Goal: Information Seeking & Learning: Learn about a topic

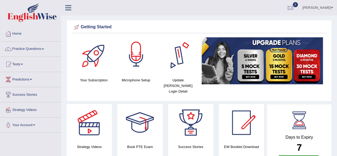
click at [133, 64] on div at bounding box center [135, 55] width 37 height 37
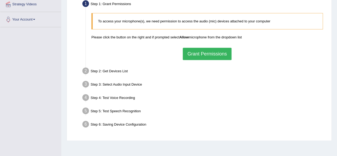
scroll to position [107, 0]
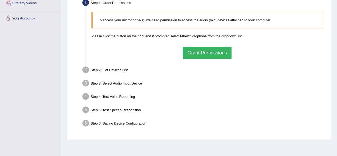
click at [213, 48] on button "Grant Permissions" at bounding box center [207, 53] width 48 height 12
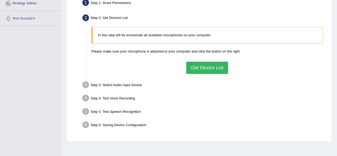
click at [212, 65] on button "Get Device List" at bounding box center [207, 68] width 42 height 12
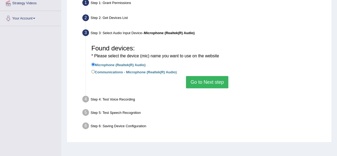
click at [202, 77] on button "Go to Next step" at bounding box center [207, 82] width 42 height 12
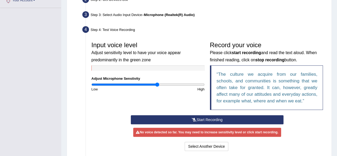
scroll to position [133, 0]
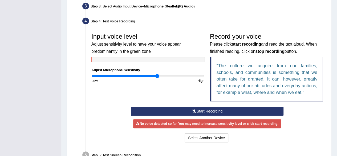
click at [189, 111] on button "Start Recording" at bounding box center [207, 111] width 153 height 9
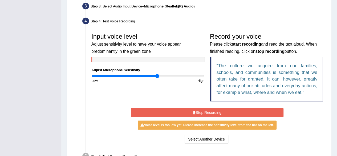
click at [201, 112] on button "Stop Recording" at bounding box center [207, 112] width 153 height 9
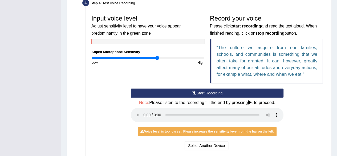
scroll to position [160, 0]
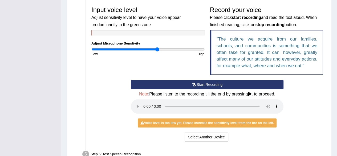
click at [194, 83] on icon at bounding box center [194, 85] width 5 height 4
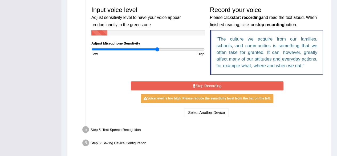
click at [207, 83] on button "Stop Recording" at bounding box center [207, 85] width 153 height 9
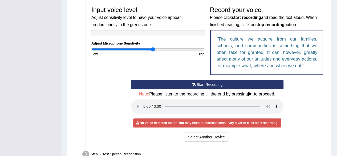
type input "1.1"
click at [153, 49] on input "range" at bounding box center [147, 49] width 113 height 4
click at [185, 84] on button "Start Recording" at bounding box center [207, 84] width 153 height 9
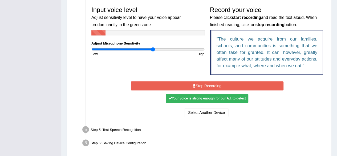
click at [235, 96] on div "Your voice is strong enough for our A.I. to detect" at bounding box center [207, 98] width 83 height 9
click at [216, 84] on button "Stop Recording" at bounding box center [207, 85] width 153 height 9
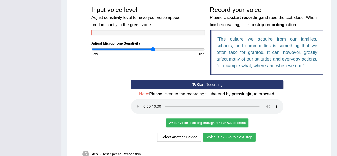
click at [219, 135] on button "Voice is ok. Go to Next step" at bounding box center [229, 136] width 53 height 9
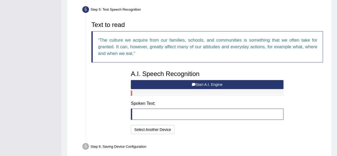
scroll to position [183, 0]
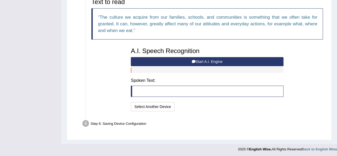
click at [198, 60] on button "Start A.I. Engine" at bounding box center [207, 61] width 153 height 9
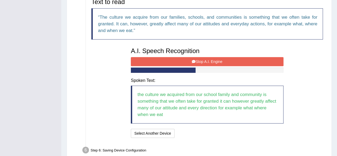
click at [210, 59] on button "Stop A.I. Engine" at bounding box center [207, 61] width 153 height 9
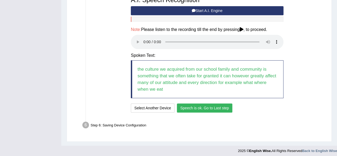
scroll to position [235, 0]
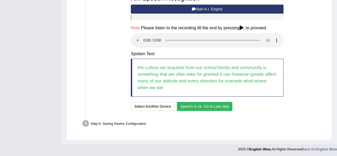
click at [199, 103] on button "Speech is ok. Go to Last step" at bounding box center [205, 106] width 56 height 9
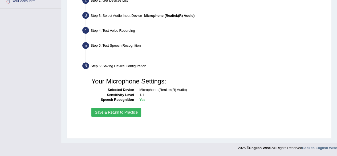
scroll to position [124, 0]
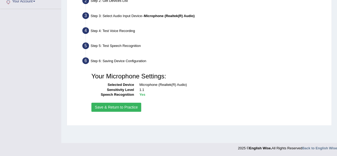
click at [103, 106] on button "Save & Return to Practice" at bounding box center [116, 107] width 50 height 9
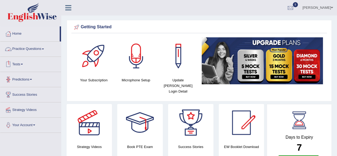
click at [37, 49] on link "Practice Questions" at bounding box center [30, 48] width 61 height 13
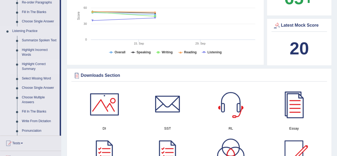
scroll to position [213, 0]
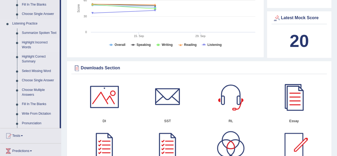
click at [31, 42] on link "Highlight Incorrect Words" at bounding box center [39, 45] width 40 height 14
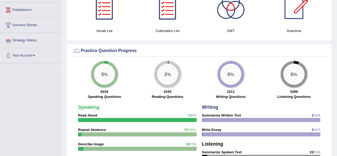
scroll to position [273, 0]
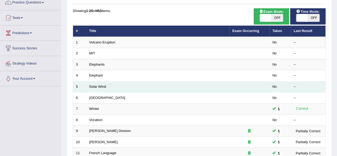
scroll to position [53, 0]
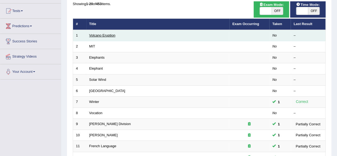
click at [109, 34] on link "Volcano Eruption" at bounding box center [102, 35] width 26 height 4
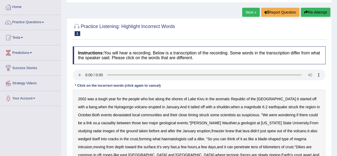
click at [224, 98] on b "aromatic" at bounding box center [222, 99] width 14 height 4
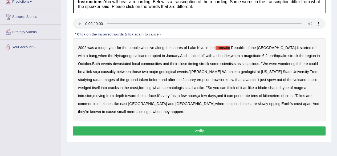
scroll to position [80, 0]
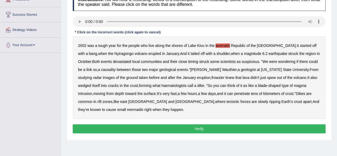
click at [161, 85] on b "haematologists" at bounding box center [173, 85] width 25 height 4
click at [143, 107] on b "mermaids" at bounding box center [135, 109] width 16 height 4
drag, startPoint x: 135, startPoint y: 126, endPoint x: 137, endPoint y: 129, distance: 3.7
click at [135, 127] on button "Verify" at bounding box center [199, 128] width 253 height 9
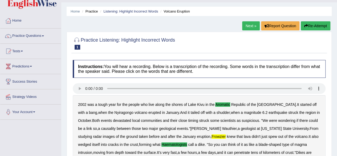
scroll to position [3, 0]
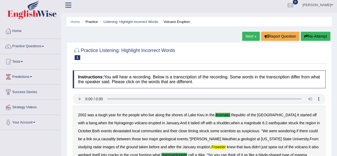
click at [247, 35] on link "Next »" at bounding box center [251, 36] width 18 height 9
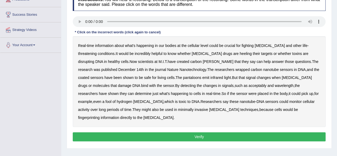
click at [240, 52] on b "heeling" at bounding box center [246, 53] width 12 height 4
click at [203, 62] on b "revels" at bounding box center [218, 61] width 31 height 4
drag, startPoint x: 140, startPoint y: 77, endPoint x: 145, endPoint y: 77, distance: 5.3
click at [183, 77] on b "pantaloons" at bounding box center [192, 77] width 18 height 4
click at [248, 85] on b "acceptably" at bounding box center [257, 85] width 18 height 4
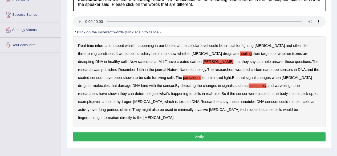
click at [112, 99] on b "fool" at bounding box center [108, 101] width 6 height 4
click at [100, 115] on b "fingerprinting" at bounding box center [89, 117] width 22 height 4
drag, startPoint x: 228, startPoint y: 128, endPoint x: 227, endPoint y: 132, distance: 4.9
click at [229, 132] on button "Verify" at bounding box center [199, 136] width 253 height 9
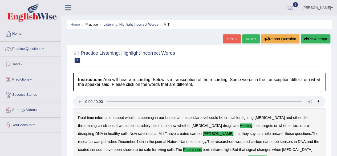
click at [250, 39] on link "Next »" at bounding box center [251, 38] width 18 height 9
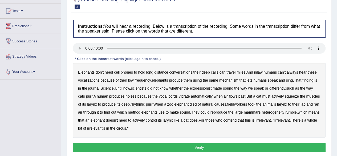
scroll to position [53, 0]
drag, startPoint x: 261, startPoint y: 71, endPoint x: 271, endPoint y: 73, distance: 9.6
click at [262, 71] on b "inlaw" at bounding box center [258, 72] width 9 height 4
drag, startPoint x: 201, startPoint y: 88, endPoint x: 214, endPoint y: 89, distance: 12.9
click at [204, 88] on b "expressionist" at bounding box center [201, 88] width 22 height 4
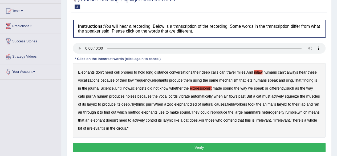
click at [247, 104] on b "fieldworkers" at bounding box center [237, 104] width 20 height 4
click at [284, 111] on b "heterogeneity" at bounding box center [273, 112] width 23 height 4
click at [151, 145] on button "Verify" at bounding box center [199, 147] width 253 height 9
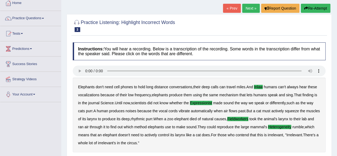
scroll to position [21, 0]
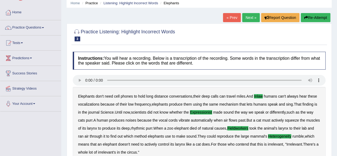
click at [251, 18] on link "Next »" at bounding box center [251, 17] width 18 height 9
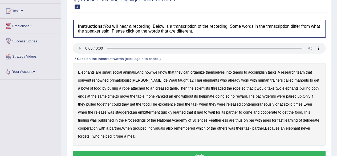
drag, startPoint x: 257, startPoint y: 70, endPoint x: 276, endPoint y: 74, distance: 20.2
click at [257, 70] on b "accomplish" at bounding box center [257, 72] width 19 height 4
click at [155, 87] on b "creased" at bounding box center [161, 88] width 13 height 4
click at [161, 104] on b "excellence" at bounding box center [167, 104] width 18 height 4
drag, startPoint x: 214, startPoint y: 119, endPoint x: 218, endPoint y: 120, distance: 4.5
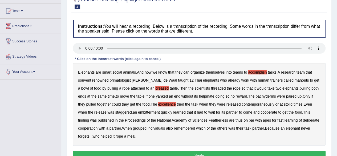
click at [214, 119] on b "Featherless" at bounding box center [218, 120] width 19 height 4
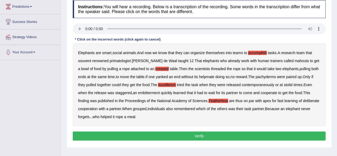
scroll to position [80, 0]
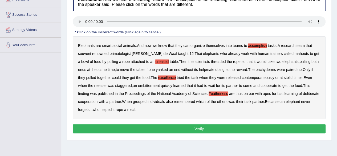
click at [202, 127] on button "Verify" at bounding box center [199, 128] width 253 height 9
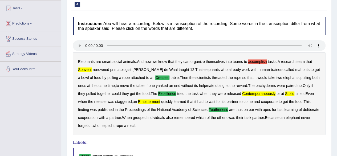
scroll to position [0, 0]
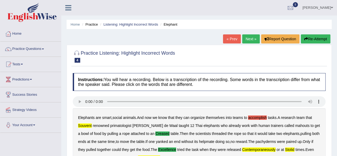
click at [250, 39] on link "Next »" at bounding box center [251, 38] width 18 height 9
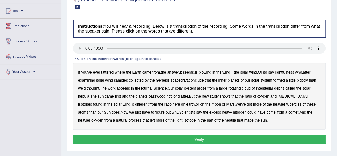
drag, startPoint x: 293, startPoint y: 71, endPoint x: 279, endPoint y: 73, distance: 14.2
click at [290, 72] on b "rightfulness" at bounding box center [284, 72] width 19 height 4
click at [302, 79] on b "bigotry" at bounding box center [301, 80] width 11 height 4
click at [158, 94] on b "basswood" at bounding box center [157, 96] width 17 height 4
drag, startPoint x: 281, startPoint y: 95, endPoint x: 287, endPoint y: 96, distance: 6.1
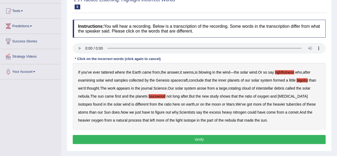
click at [281, 95] on b "biotin" at bounding box center [293, 96] width 30 height 4
drag, startPoint x: 266, startPoint y: 104, endPoint x: 275, endPoint y: 104, distance: 9.3
click at [286, 104] on b "tubercles" at bounding box center [293, 104] width 15 height 4
click at [200, 137] on button "Verify" at bounding box center [199, 139] width 253 height 9
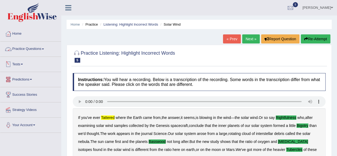
click at [37, 49] on link "Practice Questions" at bounding box center [30, 48] width 61 height 13
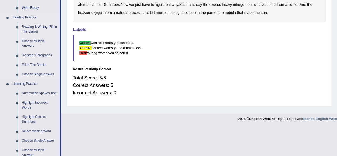
scroll to position [186, 0]
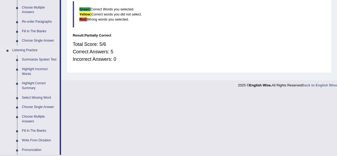
click at [30, 84] on link "Highlight Correct Summary" at bounding box center [39, 86] width 40 height 14
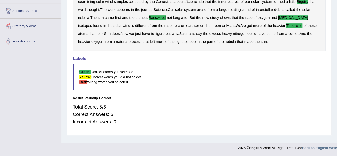
scroll to position [90, 0]
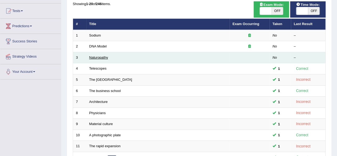
scroll to position [53, 0]
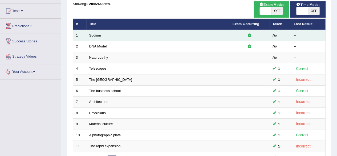
click at [91, 35] on link "Sodium" at bounding box center [95, 35] width 12 height 4
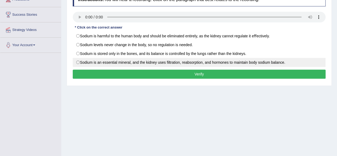
click at [140, 62] on label "Sodium is an essential mineral, and the kidney uses ﬁltration, reabsorption, an…" at bounding box center [199, 62] width 253 height 9
radio input "true"
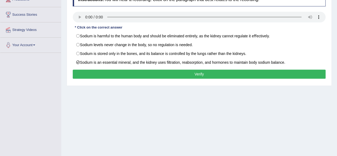
click at [143, 71] on button "Verify" at bounding box center [199, 74] width 253 height 9
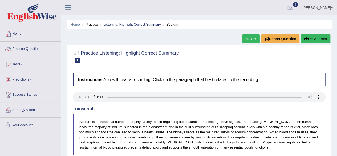
click at [250, 38] on link "Next »" at bounding box center [251, 38] width 18 height 9
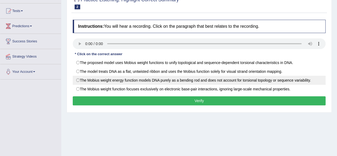
click at [98, 79] on label "The Mobius weight energy function models DNA purely as a bending rod and does n…" at bounding box center [199, 80] width 253 height 9
radio input "true"
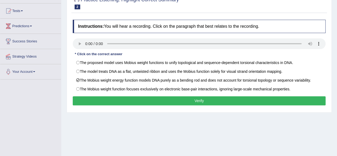
click at [143, 97] on button "Verify" at bounding box center [199, 100] width 253 height 9
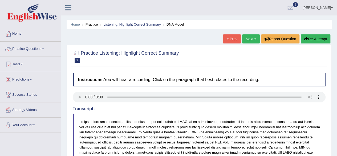
click at [246, 37] on link "Next »" at bounding box center [251, 38] width 18 height 9
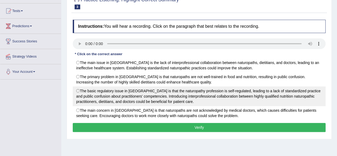
click at [98, 96] on label "The basic regulatory issue in [GEOGRAPHIC_DATA] is that the naturopathy profess…" at bounding box center [199, 96] width 253 height 20
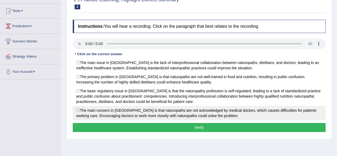
radio input "true"
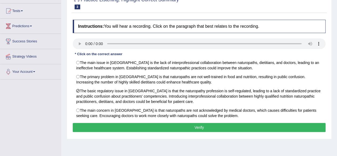
click at [138, 123] on button "Verify" at bounding box center [199, 127] width 253 height 9
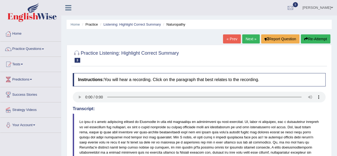
click at [244, 39] on link "Next »" at bounding box center [251, 38] width 18 height 9
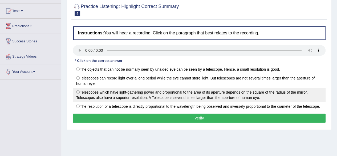
click at [127, 90] on label "Telescopes which have light-gathering power and proportional to the area of its…" at bounding box center [199, 95] width 253 height 14
radio input "true"
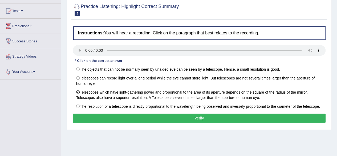
click at [124, 116] on button "Verify" at bounding box center [199, 117] width 253 height 9
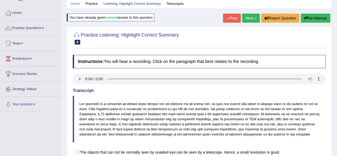
scroll to position [17, 0]
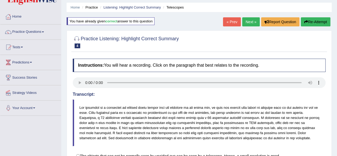
click at [249, 22] on link "Next »" at bounding box center [251, 21] width 18 height 9
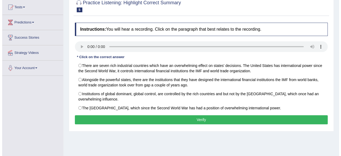
scroll to position [80, 0]
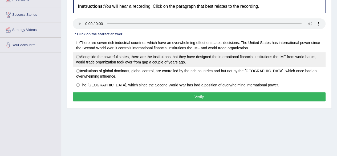
click at [157, 58] on label "Alongside the powerful states, there are the institutions that they have design…" at bounding box center [199, 59] width 253 height 14
radio input "true"
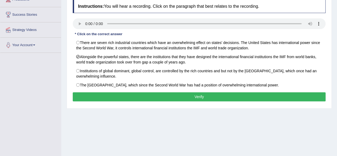
click at [189, 96] on button "Verify" at bounding box center [199, 96] width 253 height 9
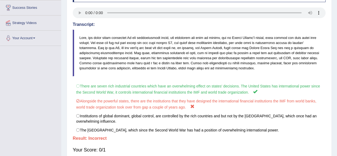
scroll to position [17, 0]
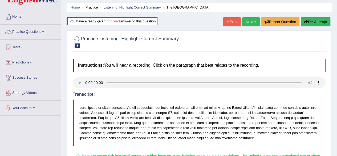
click at [253, 21] on link "Next »" at bounding box center [251, 21] width 18 height 9
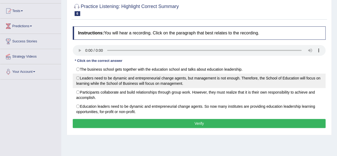
click at [129, 81] on label "Leaders need to be dynamic and entrepreneurial change agents, but management is…" at bounding box center [199, 81] width 253 height 14
radio input "true"
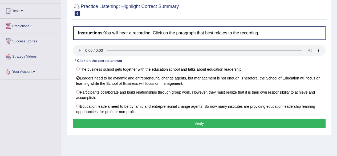
click at [117, 124] on button "Verify" at bounding box center [199, 123] width 253 height 9
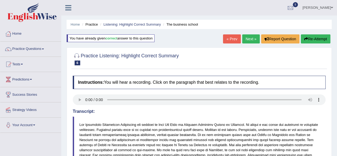
click at [252, 36] on link "Next »" at bounding box center [251, 38] width 18 height 9
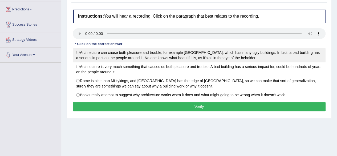
scroll to position [70, 0]
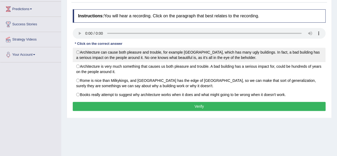
drag, startPoint x: 104, startPoint y: 53, endPoint x: 108, endPoint y: 52, distance: 3.4
click at [105, 53] on label "Architecture can cause both pleasure and trouble, for example [GEOGRAPHIC_DATA]…" at bounding box center [199, 55] width 253 height 14
radio input "true"
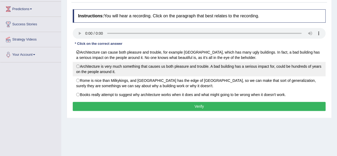
click at [198, 64] on label "Architecture is very much something that causes us both pleasure and trouble. A…" at bounding box center [199, 69] width 253 height 14
radio input "true"
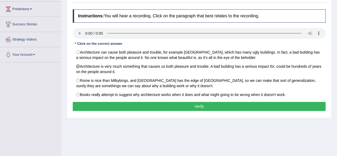
click at [188, 106] on button "Verify" at bounding box center [199, 106] width 253 height 9
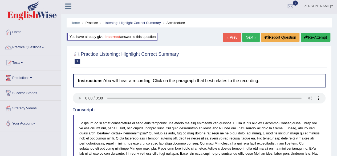
scroll to position [0, 0]
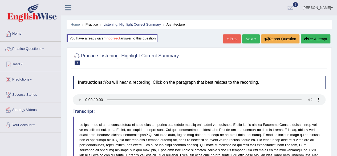
click at [244, 37] on link "Next »" at bounding box center [251, 38] width 18 height 9
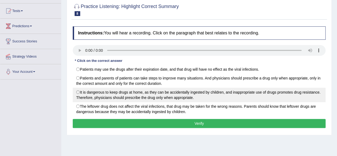
click at [150, 93] on label "It is dangerous to keep drugs at home, as they can be accidentally ingested by …" at bounding box center [199, 95] width 253 height 14
radio input "true"
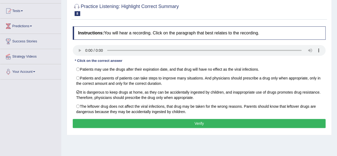
drag, startPoint x: 177, startPoint y: 123, endPoint x: 182, endPoint y: 120, distance: 5.2
click at [179, 122] on button "Verify" at bounding box center [199, 123] width 253 height 9
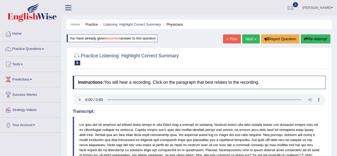
click at [249, 39] on link "Next »" at bounding box center [251, 38] width 18 height 9
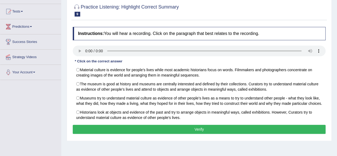
scroll to position [53, 0]
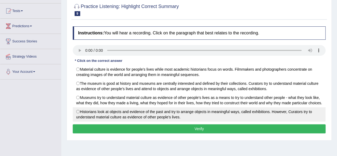
click at [124, 115] on label "Historians look at objects and evidence of the past and try to arrange objects …" at bounding box center [199, 114] width 253 height 14
radio input "true"
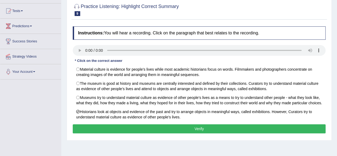
click at [135, 126] on button "Verify" at bounding box center [199, 128] width 253 height 9
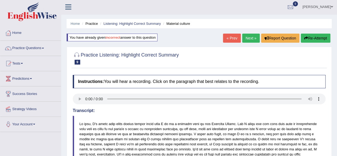
scroll to position [0, 0]
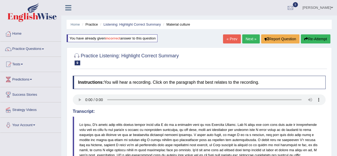
click at [247, 39] on link "Next »" at bounding box center [251, 38] width 18 height 9
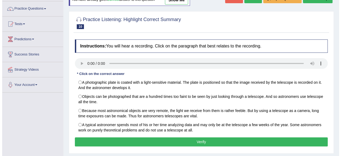
scroll to position [27, 0]
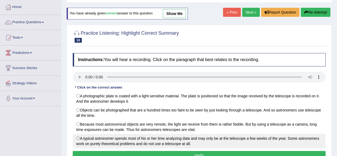
click at [131, 142] on label "A typical astronomer spends most of his or her time analyzing data and may only…" at bounding box center [199, 141] width 253 height 14
radio input "true"
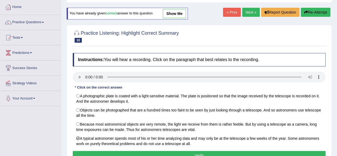
click at [142, 151] on button "Verify" at bounding box center [199, 155] width 253 height 9
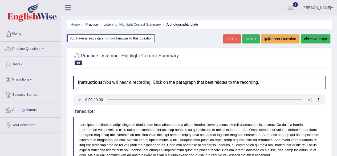
scroll to position [0, 0]
click at [248, 37] on link "Next »" at bounding box center [251, 38] width 18 height 9
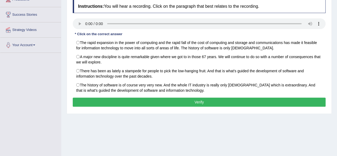
scroll to position [53, 0]
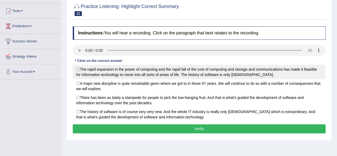
click at [129, 70] on label "The rapid expansion in the power of computing and the rapid fall of the cost of…" at bounding box center [199, 72] width 253 height 14
radio input "true"
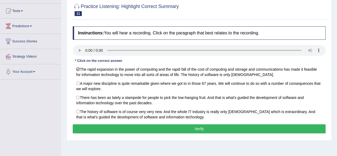
click at [152, 127] on button "Verify" at bounding box center [199, 128] width 253 height 9
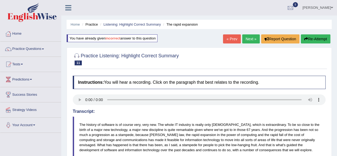
scroll to position [0, 0]
click at [251, 40] on link "Next »" at bounding box center [251, 38] width 18 height 9
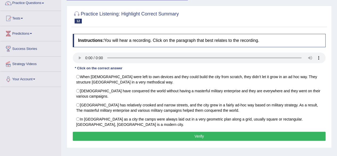
scroll to position [53, 0]
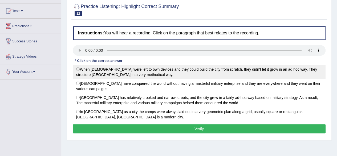
click at [93, 68] on label "When [DEMOGRAPHIC_DATA] were left to own devices and they could build the city …" at bounding box center [199, 72] width 253 height 14
radio input "true"
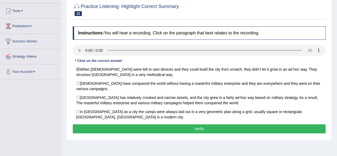
click at [129, 123] on div "Instructions: You will hear a recording. Click on the paragraph that best relat…" at bounding box center [198, 81] width 255 height 114
click at [139, 125] on button "Verify" at bounding box center [199, 128] width 253 height 9
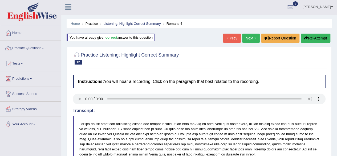
scroll to position [0, 0]
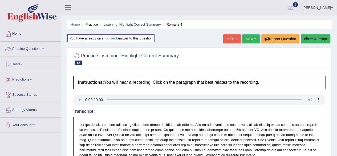
click at [252, 39] on link "Next »" at bounding box center [251, 38] width 18 height 9
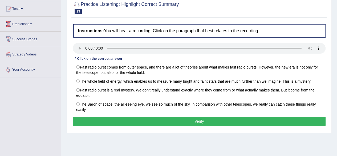
scroll to position [27, 0]
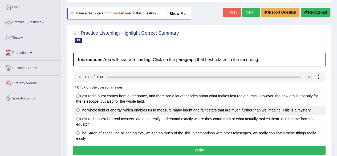
click at [143, 109] on label "The whole field of energy, which enables us to measure many bright and faint st…" at bounding box center [199, 109] width 253 height 9
radio input "true"
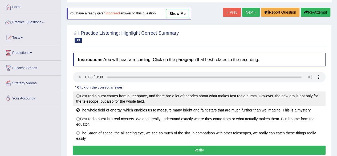
click at [148, 99] on label "Fast radio burst comes from outer space, and there are a lot of theories about …" at bounding box center [199, 98] width 253 height 14
radio input "true"
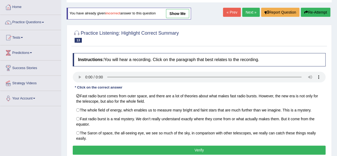
click at [145, 147] on button "Verify" at bounding box center [199, 149] width 253 height 9
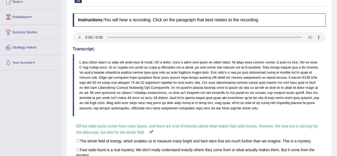
scroll to position [0, 0]
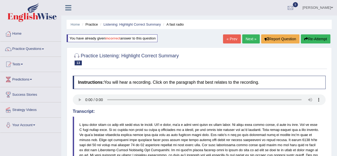
click at [252, 37] on link "Next »" at bounding box center [251, 38] width 18 height 9
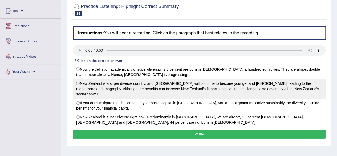
click at [129, 79] on label "New Zealand is a super diverse country, and [GEOGRAPHIC_DATA] will continue to …" at bounding box center [199, 89] width 253 height 20
radio input "true"
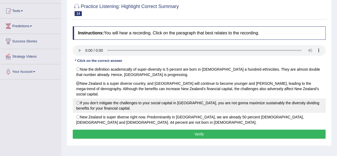
click at [166, 98] on label "If you don’t mitigate the challenges to your social capital in [GEOGRAPHIC_DATA…" at bounding box center [199, 105] width 253 height 14
radio input "true"
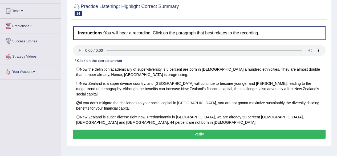
click at [184, 129] on button "Verify" at bounding box center [199, 133] width 253 height 9
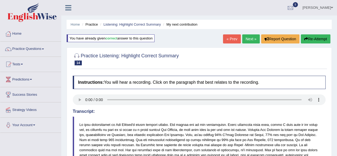
click at [247, 39] on link "Next »" at bounding box center [251, 38] width 18 height 9
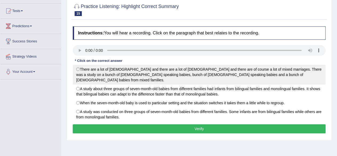
click at [125, 70] on label "There are a lot of Italians and there are a lot of Slovenians and there are of …" at bounding box center [199, 75] width 253 height 20
radio input "true"
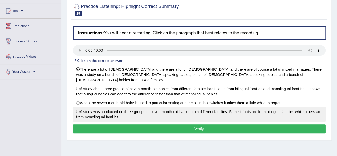
click at [127, 124] on button "Verify" at bounding box center [199, 128] width 253 height 9
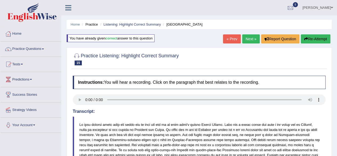
click at [20, 48] on link "Practice Questions" at bounding box center [30, 48] width 61 height 13
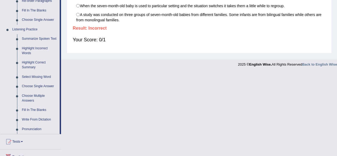
scroll to position [181, 0]
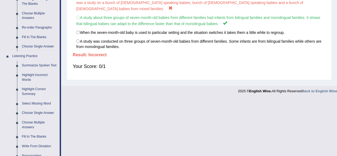
click at [30, 102] on link "Select Missing Word" at bounding box center [39, 104] width 40 height 10
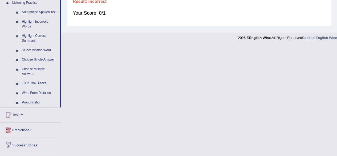
scroll to position [193, 0]
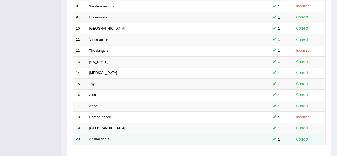
scroll to position [194, 0]
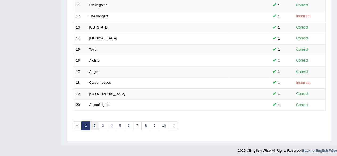
click at [95, 126] on link "2" at bounding box center [94, 125] width 9 height 9
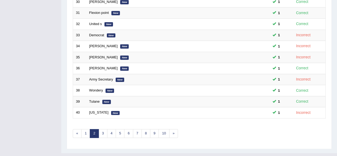
scroll to position [186, 0]
click at [104, 131] on link "3" at bounding box center [103, 133] width 9 height 9
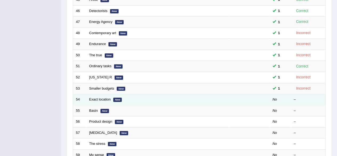
click at [107, 100] on td "Exact location New" at bounding box center [157, 99] width 143 height 11
click at [103, 97] on link "Exact location" at bounding box center [100, 99] width 22 height 4
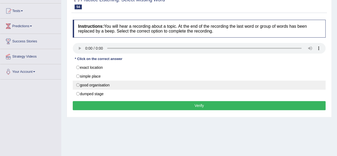
click at [101, 84] on label "good organisation" at bounding box center [199, 84] width 253 height 9
radio input "true"
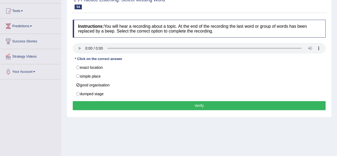
click at [133, 102] on button "Verify" at bounding box center [199, 105] width 253 height 9
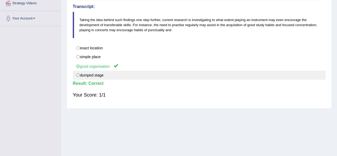
scroll to position [27, 0]
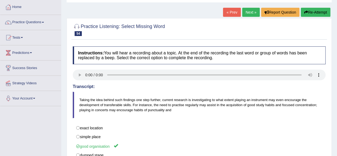
click at [251, 10] on link "Next »" at bounding box center [251, 12] width 18 height 9
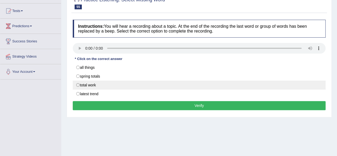
click at [105, 83] on label "total work" at bounding box center [199, 84] width 253 height 9
radio input "true"
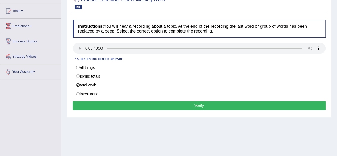
click at [148, 106] on button "Verify" at bounding box center [199, 105] width 253 height 9
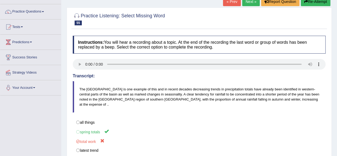
scroll to position [27, 0]
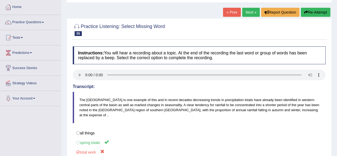
click at [254, 13] on link "Next »" at bounding box center [251, 12] width 18 height 9
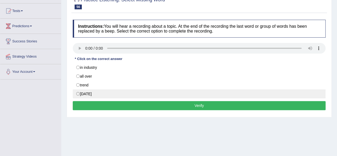
drag, startPoint x: 99, startPoint y: 96, endPoint x: 104, endPoint y: 95, distance: 4.8
click at [100, 96] on label "today" at bounding box center [199, 93] width 253 height 9
radio input "true"
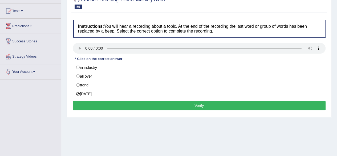
click at [125, 105] on button "Verify" at bounding box center [199, 105] width 253 height 9
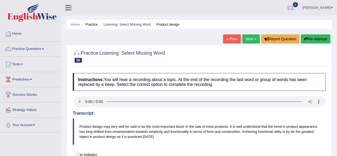
click at [253, 36] on link "Next »" at bounding box center [251, 38] width 18 height 9
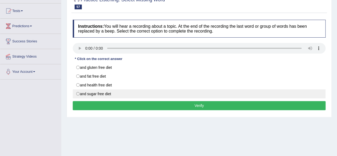
click at [138, 93] on label "and sugar free diet" at bounding box center [199, 93] width 253 height 9
radio input "true"
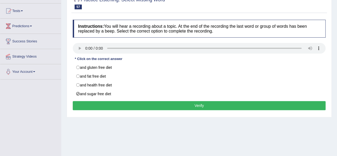
click at [154, 108] on button "Verify" at bounding box center [199, 105] width 253 height 9
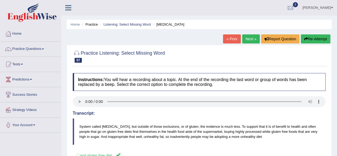
click at [245, 38] on link "Next »" at bounding box center [251, 38] width 18 height 9
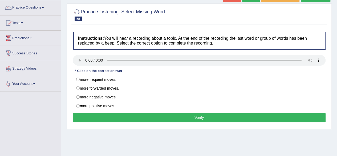
scroll to position [53, 0]
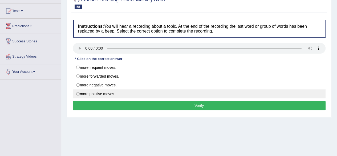
click at [121, 94] on label "more positive moves." at bounding box center [199, 93] width 253 height 9
radio input "true"
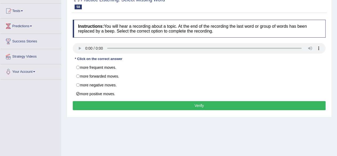
click at [148, 107] on button "Verify" at bounding box center [199, 105] width 253 height 9
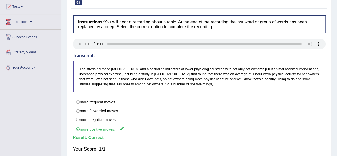
scroll to position [27, 0]
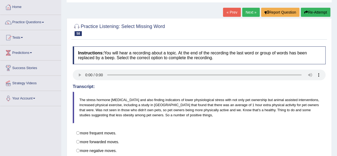
click at [244, 13] on link "Next »" at bounding box center [251, 12] width 18 height 9
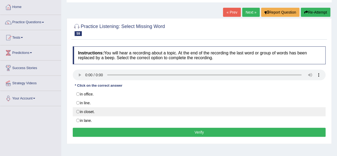
click at [144, 112] on label "in closet." at bounding box center [199, 111] width 253 height 9
radio input "true"
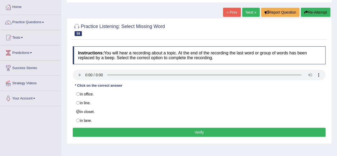
click at [145, 128] on button "Verify" at bounding box center [199, 132] width 253 height 9
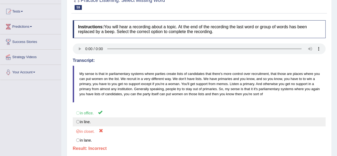
scroll to position [27, 0]
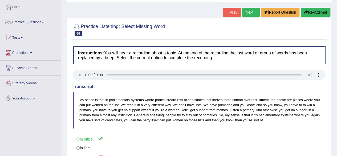
click at [246, 13] on link "Next »" at bounding box center [251, 12] width 18 height 9
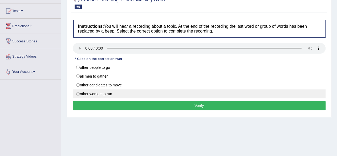
click at [93, 92] on label "other women to run" at bounding box center [199, 93] width 253 height 9
radio input "true"
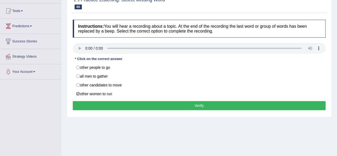
click at [114, 104] on button "Verify" at bounding box center [199, 105] width 253 height 9
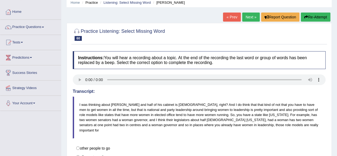
scroll to position [17, 0]
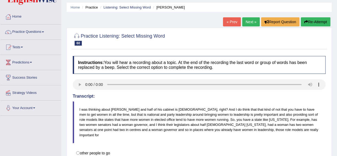
click at [244, 19] on link "Next »" at bounding box center [251, 21] width 18 height 9
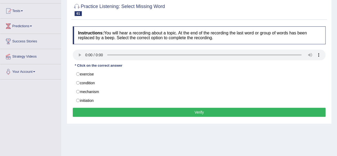
click at [108, 68] on div "Instructions: You will hear a recording about a topic. At the end of the record…" at bounding box center [198, 72] width 255 height 97
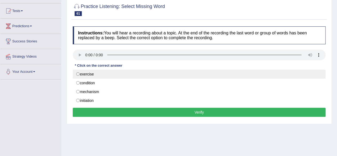
click at [110, 71] on label "exercise" at bounding box center [199, 74] width 253 height 9
radio input "true"
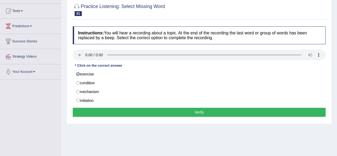
click at [136, 112] on button "Verify" at bounding box center [199, 112] width 253 height 9
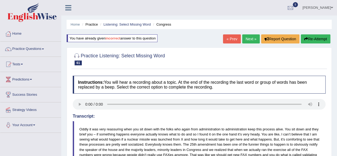
click at [251, 36] on link "Next »" at bounding box center [251, 38] width 18 height 9
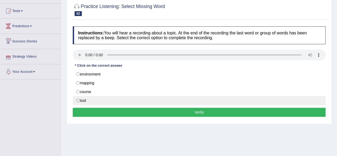
click at [95, 99] on label "tool" at bounding box center [199, 100] width 253 height 9
radio input "true"
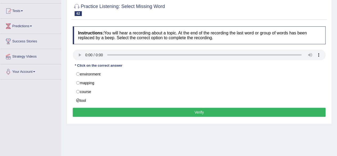
click at [109, 111] on button "Verify" at bounding box center [199, 112] width 253 height 9
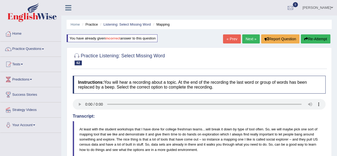
click at [246, 39] on link "Next »" at bounding box center [251, 38] width 18 height 9
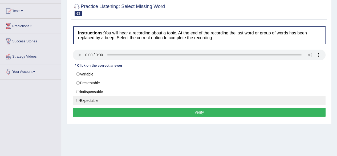
click at [108, 99] on label "Expectable" at bounding box center [199, 100] width 253 height 9
radio input "true"
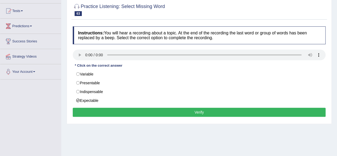
click at [152, 112] on button "Verify" at bounding box center [199, 112] width 253 height 9
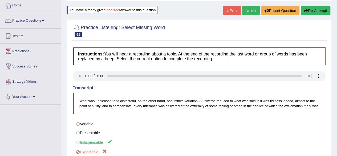
scroll to position [27, 0]
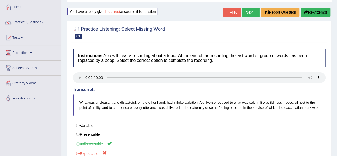
click at [251, 10] on link "Next »" at bounding box center [251, 12] width 18 height 9
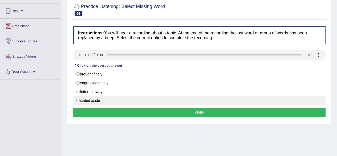
click at [110, 98] on label "stated aside" at bounding box center [199, 100] width 253 height 9
radio input "true"
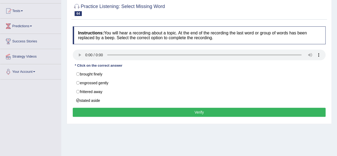
click at [119, 109] on button "Verify" at bounding box center [199, 112] width 253 height 9
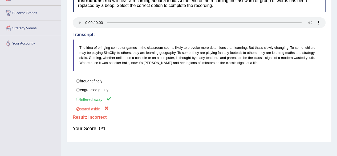
scroll to position [27, 0]
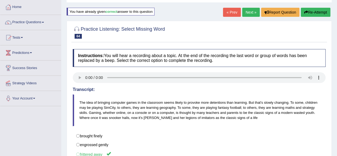
click at [248, 13] on link "Next »" at bounding box center [251, 12] width 18 height 9
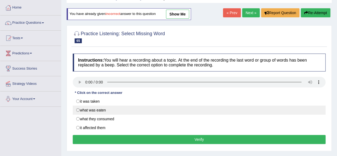
scroll to position [53, 0]
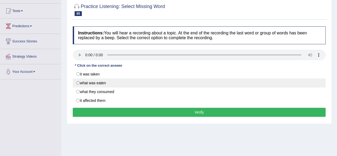
click at [141, 82] on label "what was eaten" at bounding box center [199, 82] width 253 height 9
radio input "true"
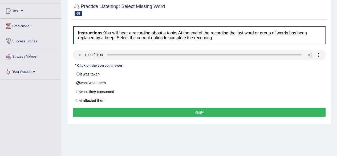
click at [148, 109] on button "Verify" at bounding box center [199, 112] width 253 height 9
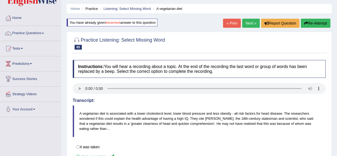
scroll to position [0, 0]
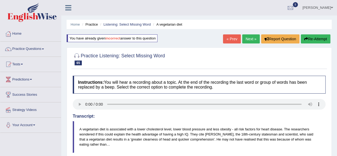
click at [332, 9] on link "[PERSON_NAME]" at bounding box center [317, 7] width 39 height 14
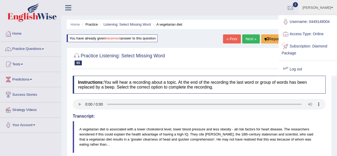
click at [291, 67] on link "Log out" at bounding box center [308, 69] width 58 height 12
